Goal: Navigation & Orientation: Understand site structure

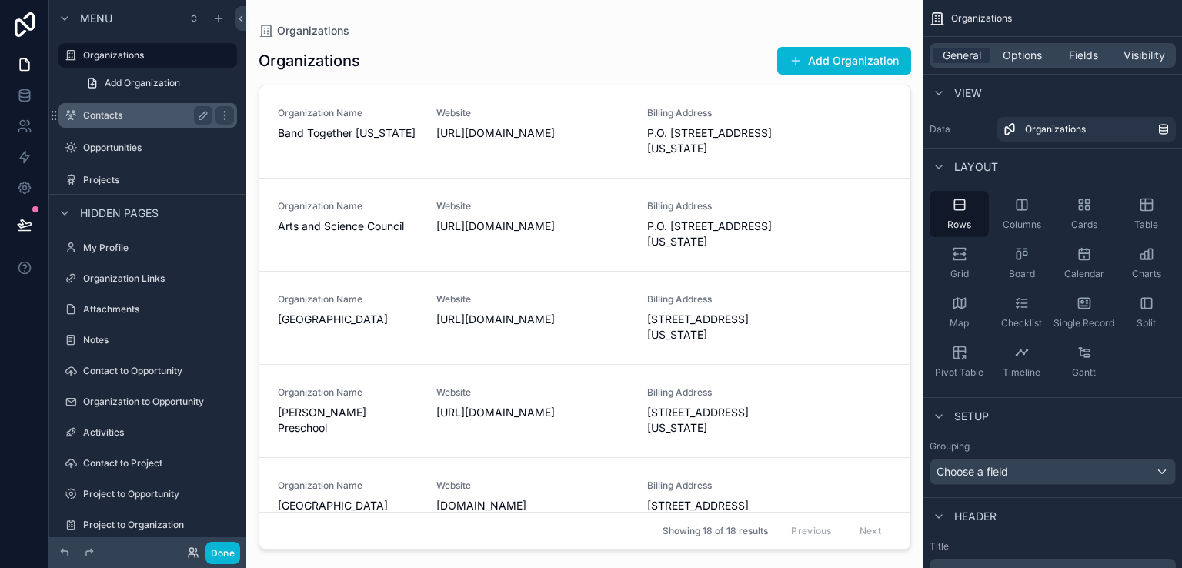
click at [143, 122] on div "Contacts" at bounding box center [147, 115] width 129 height 18
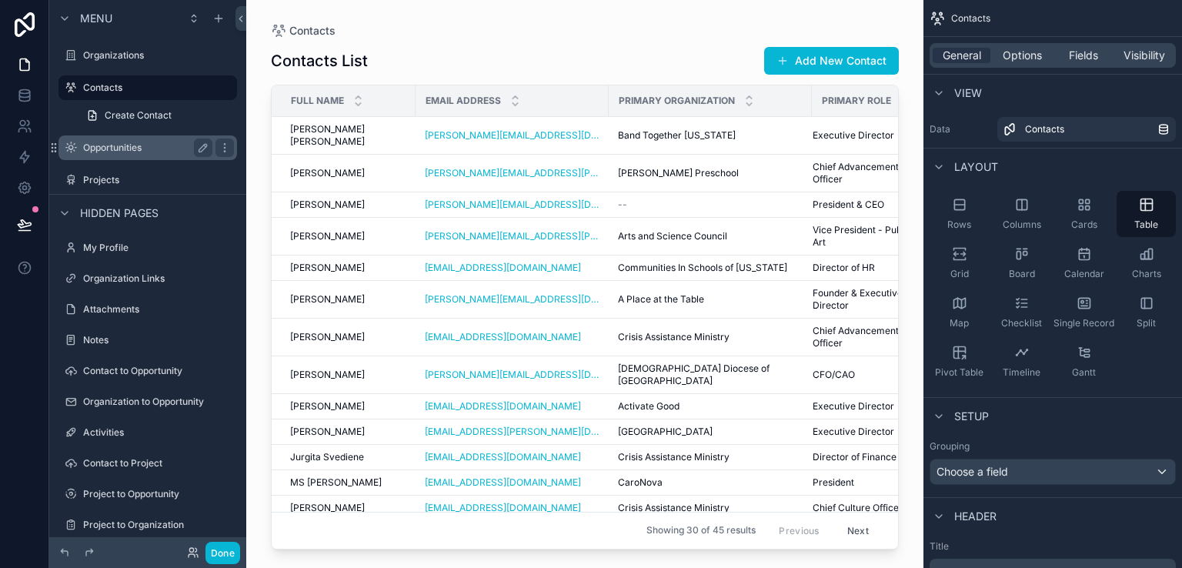
click at [143, 145] on label "Opportunities" at bounding box center [144, 148] width 123 height 12
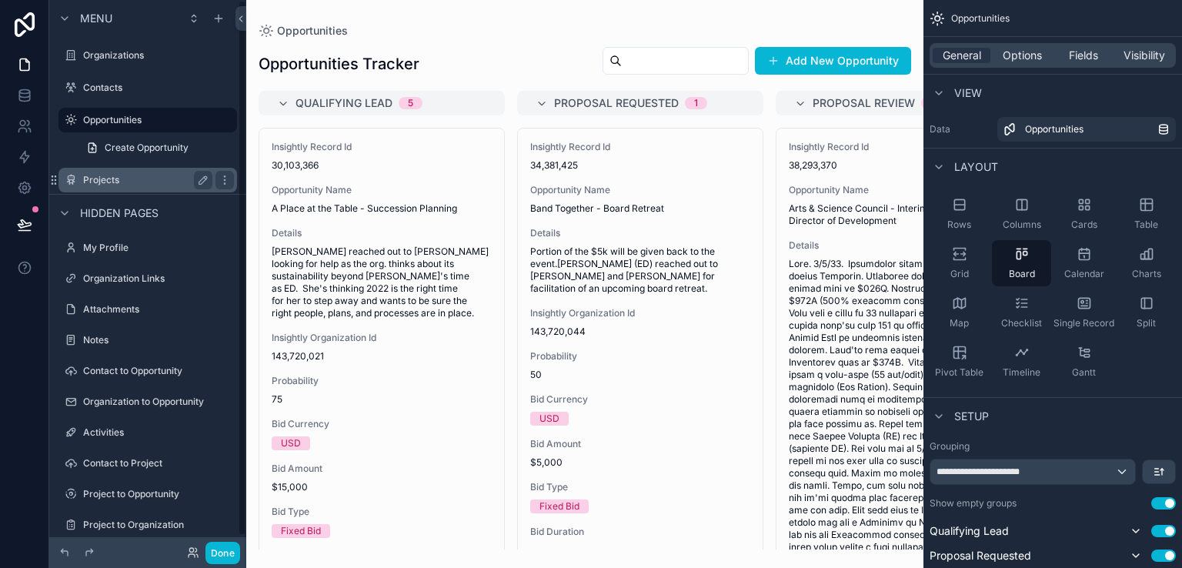
click at [110, 182] on label "Projects" at bounding box center [144, 180] width 123 height 12
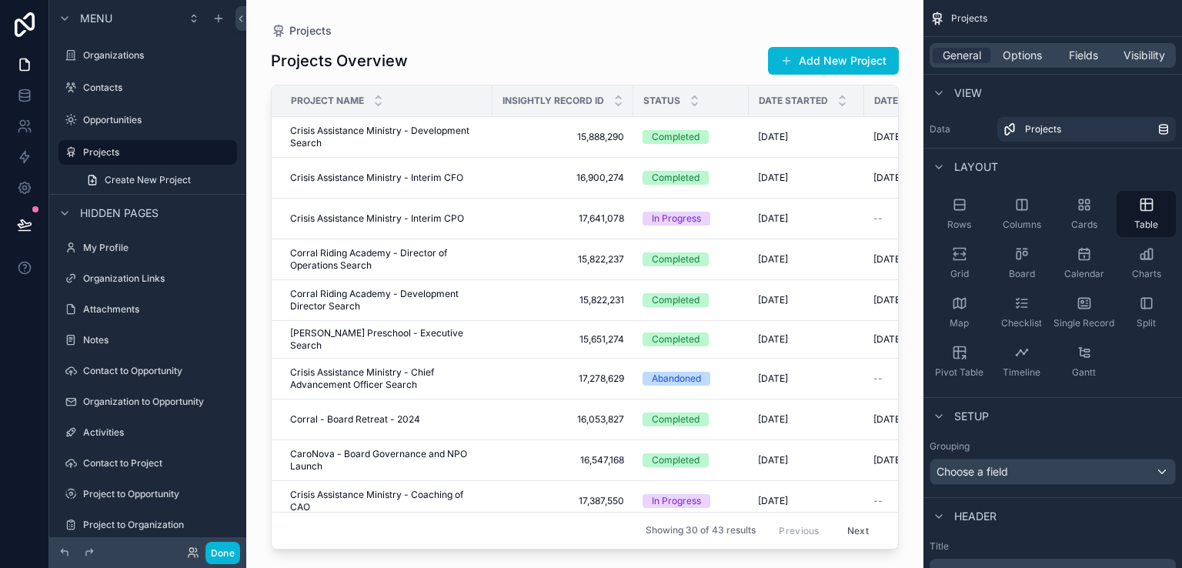
drag, startPoint x: 527, startPoint y: 540, endPoint x: 664, endPoint y: 539, distance: 137.8
click at [664, 539] on div "scrollable content" at bounding box center [584, 275] width 677 height 550
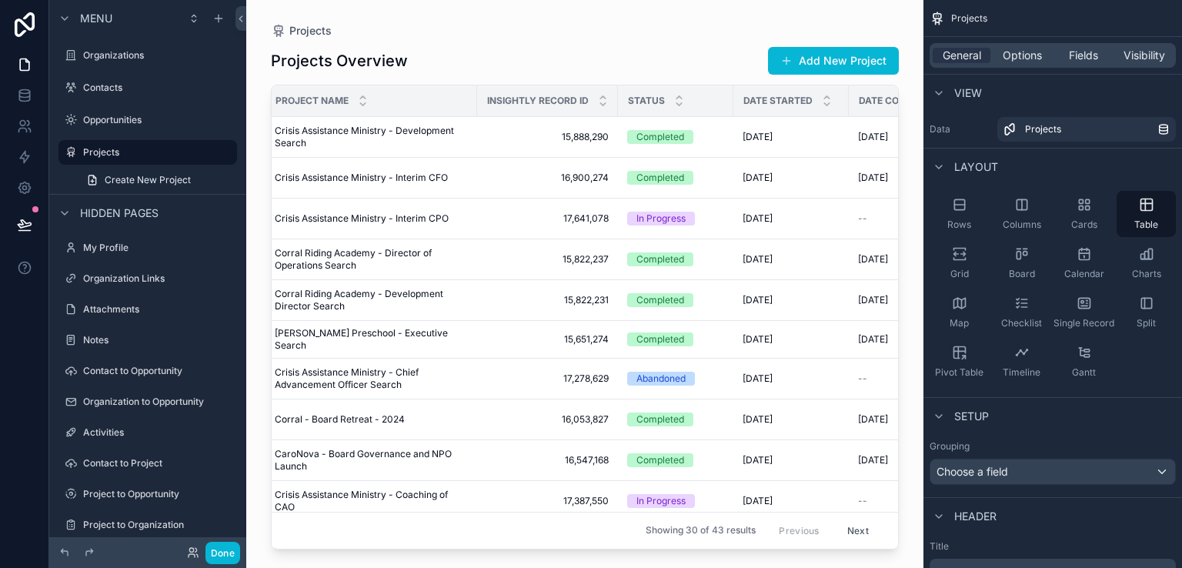
scroll to position [0, 8]
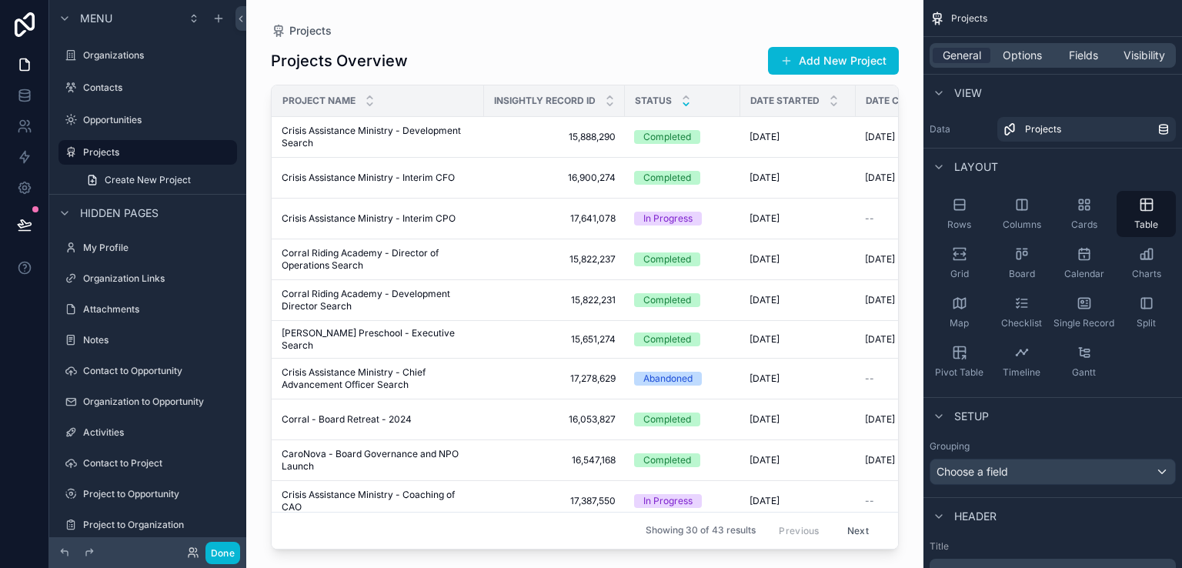
click at [688, 102] on icon "scrollable content" at bounding box center [686, 104] width 10 height 10
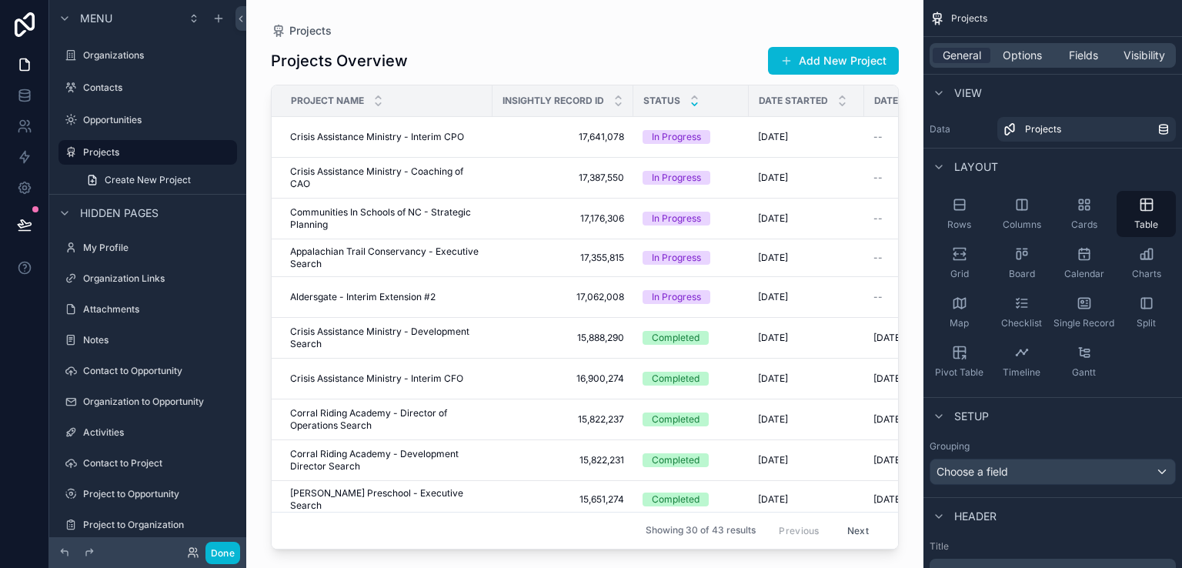
click at [690, 102] on icon "scrollable content" at bounding box center [695, 104] width 10 height 10
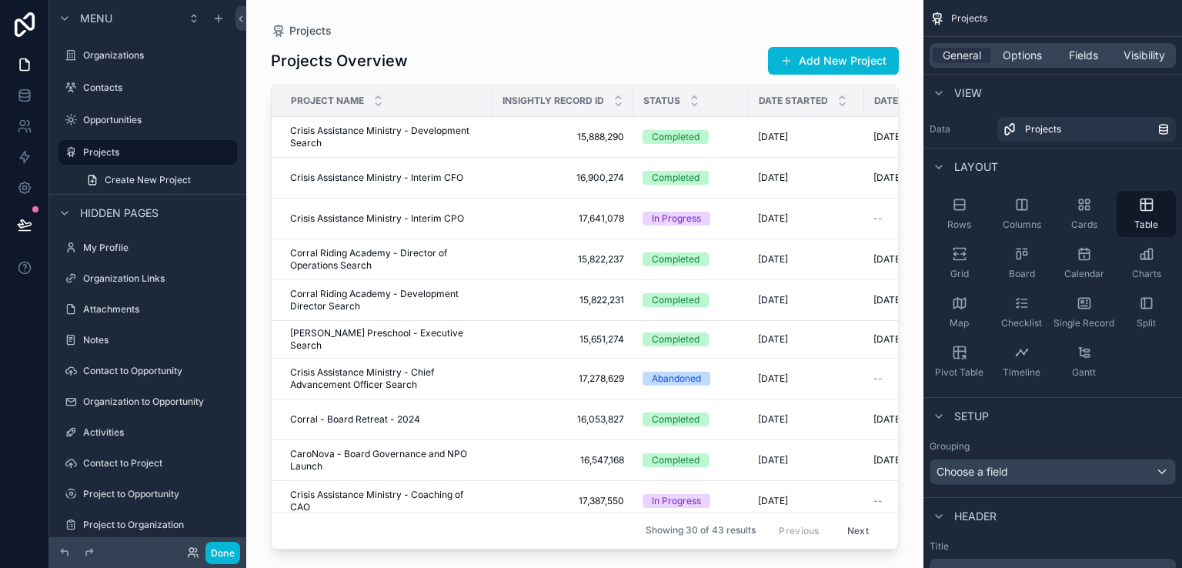
click at [690, 102] on icon "scrollable content" at bounding box center [695, 104] width 10 height 10
